Goal: Task Accomplishment & Management: Manage account settings

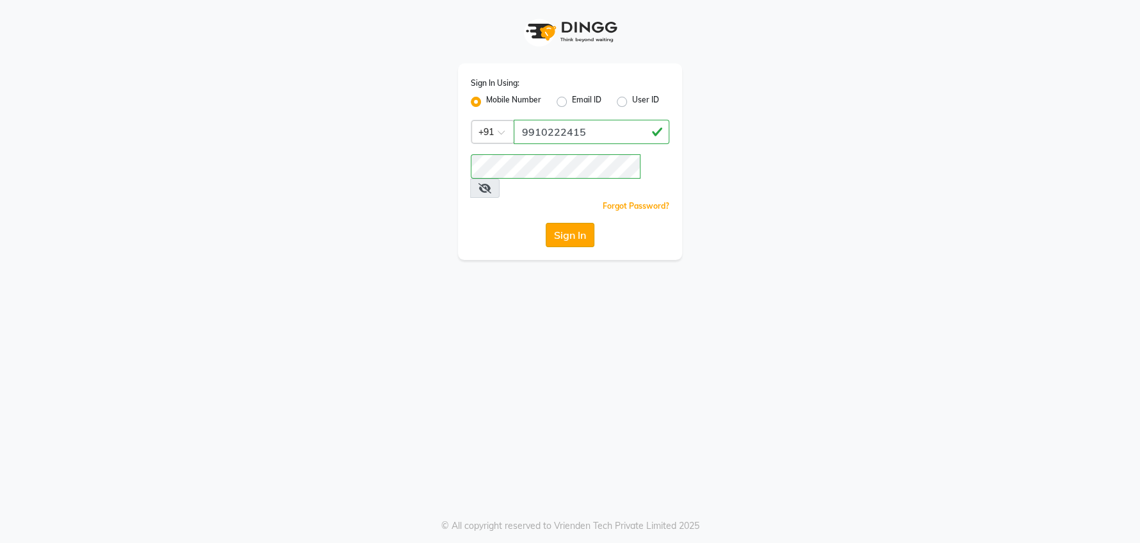
click at [568, 223] on button "Sign In" at bounding box center [570, 235] width 49 height 24
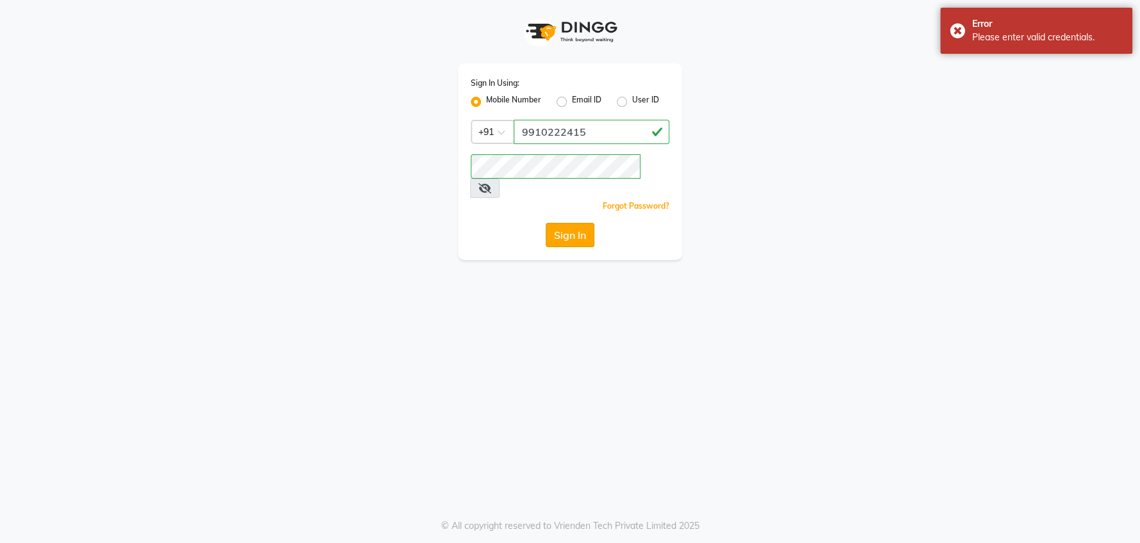
click at [569, 223] on button "Sign In" at bounding box center [570, 235] width 49 height 24
click at [570, 223] on button "Sign In" at bounding box center [570, 235] width 49 height 24
click at [570, 223] on div "Sign In" at bounding box center [570, 235] width 199 height 24
click at [570, 223] on button "Sign In" at bounding box center [570, 235] width 49 height 24
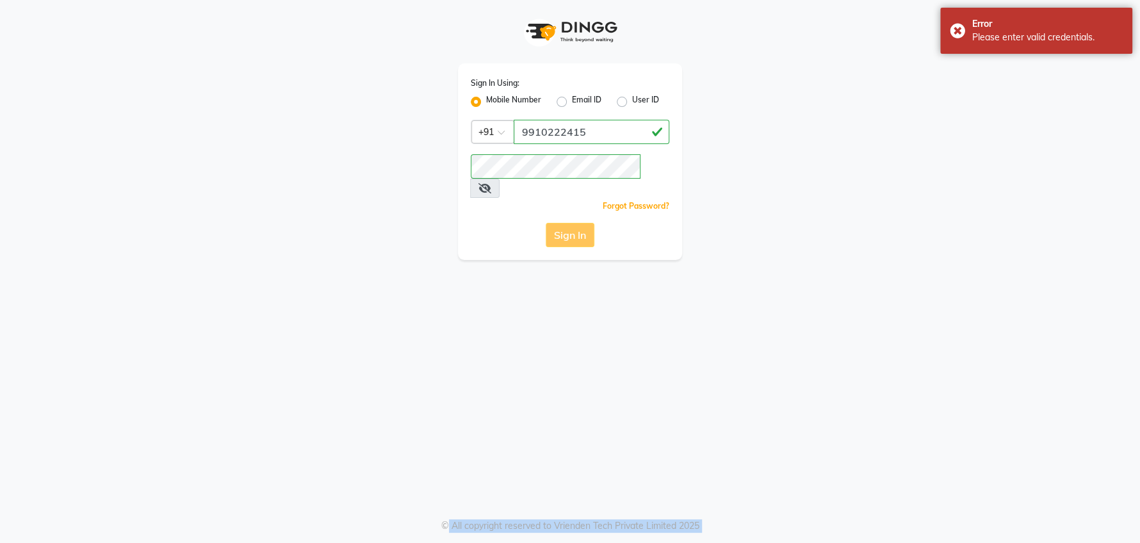
click at [570, 223] on div "Sign In" at bounding box center [570, 235] width 199 height 24
click at [570, 223] on button "Sign In" at bounding box center [570, 235] width 49 height 24
click at [570, 223] on div "Sign In" at bounding box center [570, 235] width 199 height 24
click at [570, 223] on button "Sign In" at bounding box center [570, 235] width 49 height 24
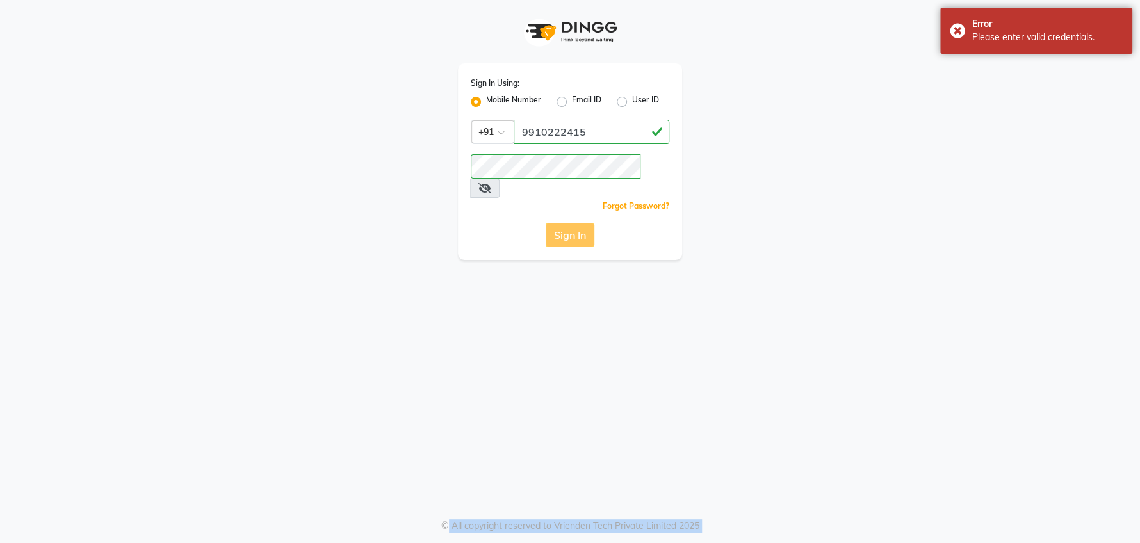
click at [570, 223] on div "Sign In" at bounding box center [570, 235] width 199 height 24
click at [570, 223] on button "Sign In" at bounding box center [570, 235] width 49 height 24
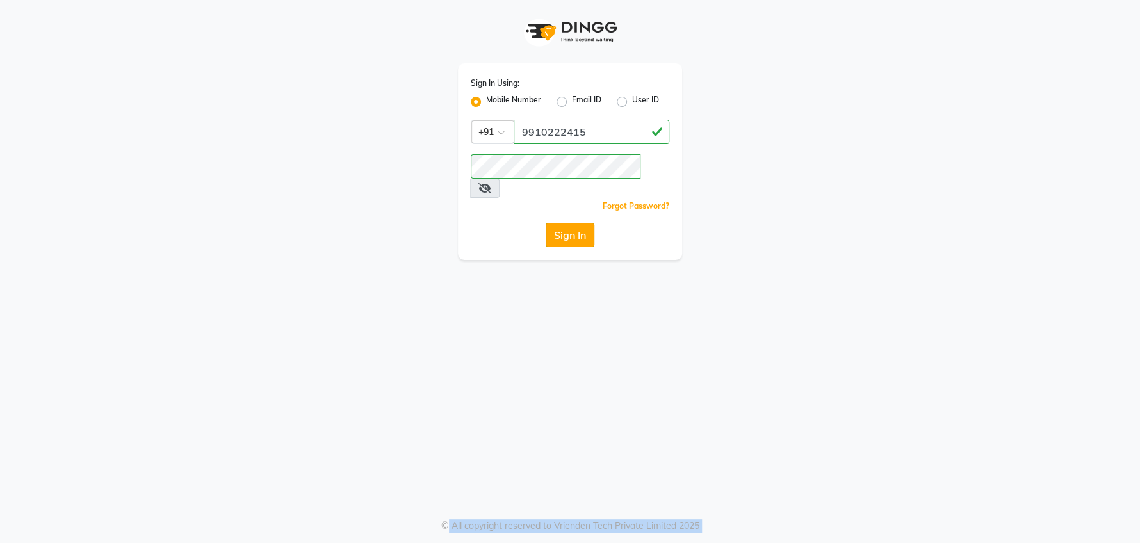
click at [548, 223] on button "Sign In" at bounding box center [570, 235] width 49 height 24
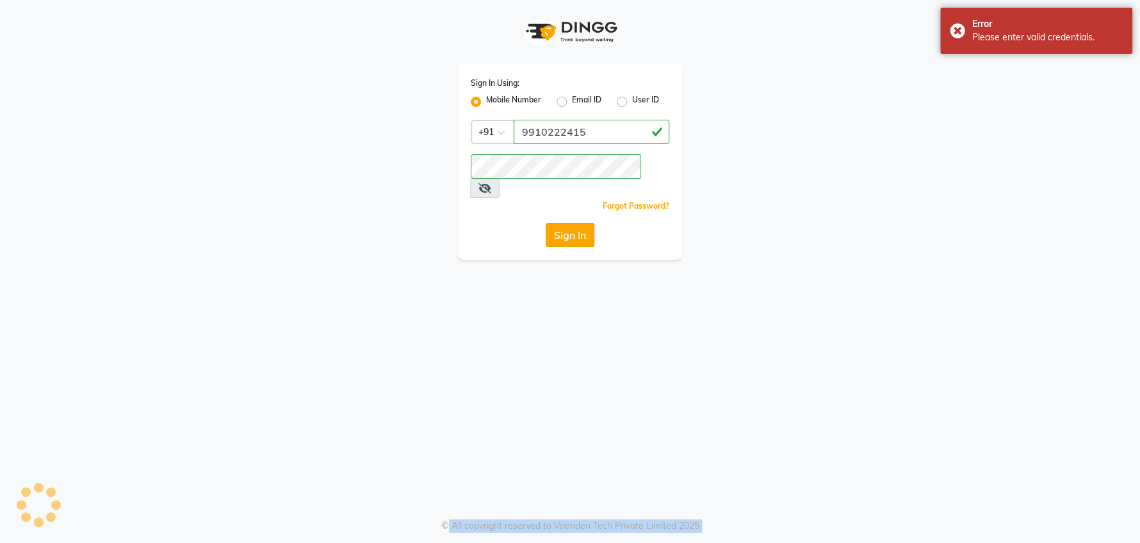
click at [559, 223] on button "Sign In" at bounding box center [570, 235] width 49 height 24
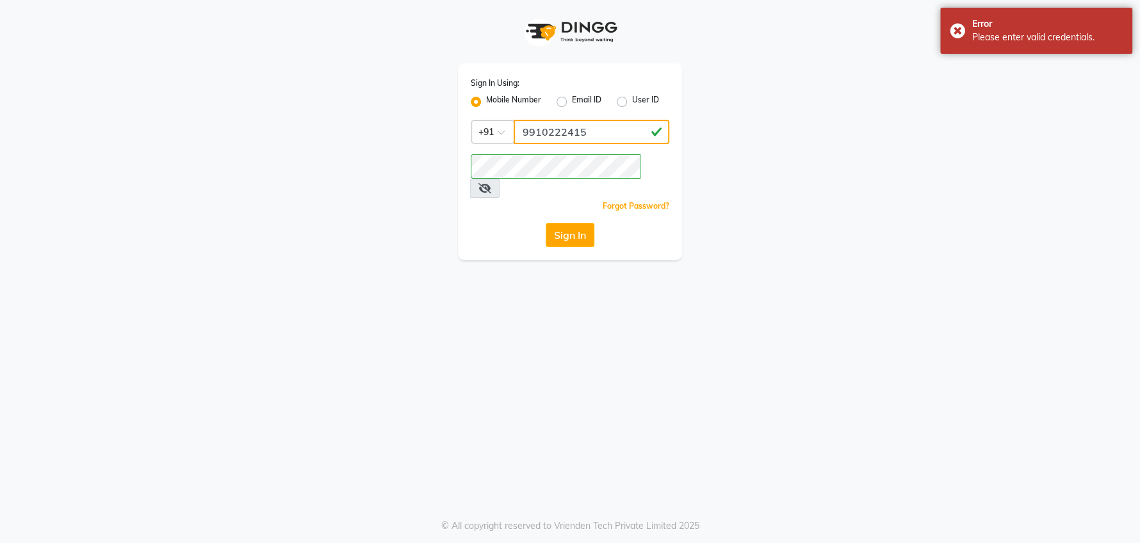
click at [603, 131] on input "9910222415" at bounding box center [592, 132] width 156 height 24
type input "9"
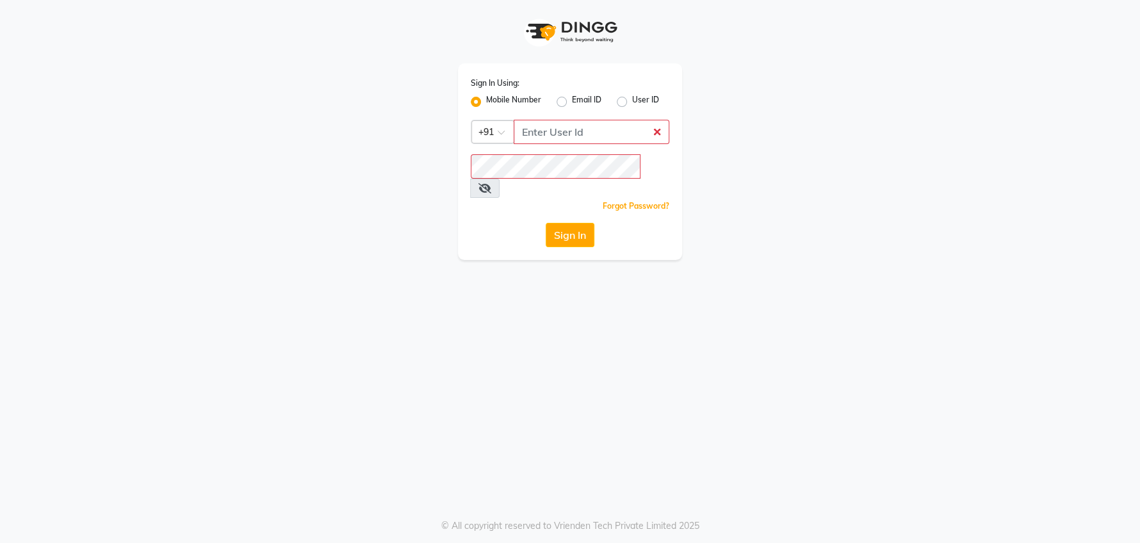
click at [810, 283] on div "Sign In Using: Mobile Number Email ID User ID Country Code × +91 Remember me Fo…" at bounding box center [570, 271] width 1140 height 543
